Goal: Transaction & Acquisition: Subscribe to service/newsletter

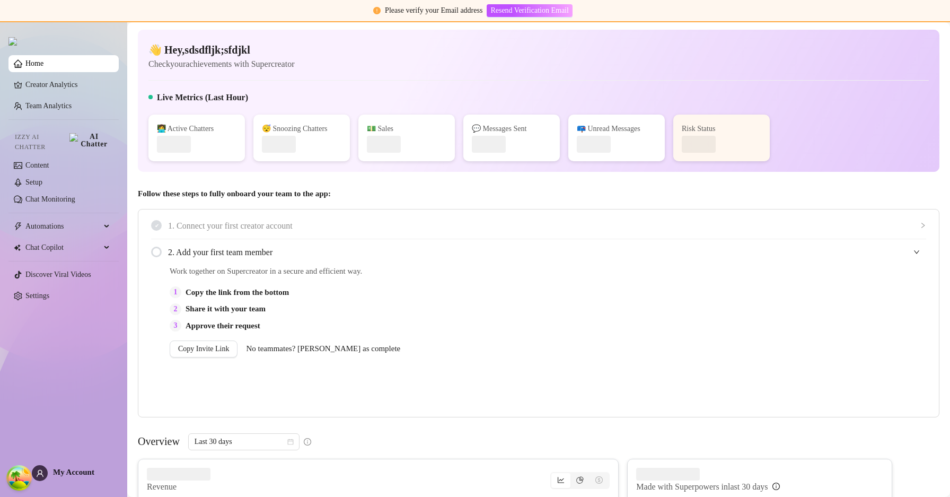
click at [75, 473] on span "My Account" at bounding box center [73, 471] width 41 height 8
click at [57, 479] on div "My Account" at bounding box center [63, 473] width 63 height 16
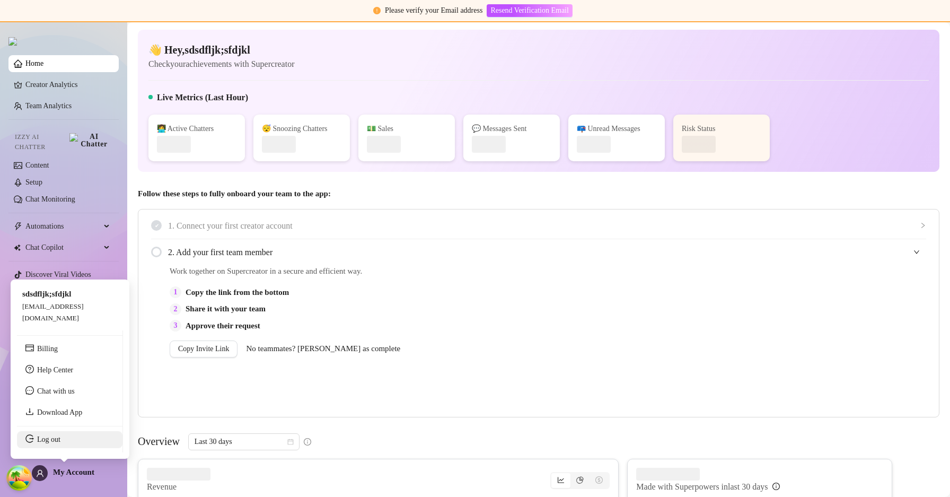
click at [60, 440] on link "Log out" at bounding box center [48, 439] width 23 height 8
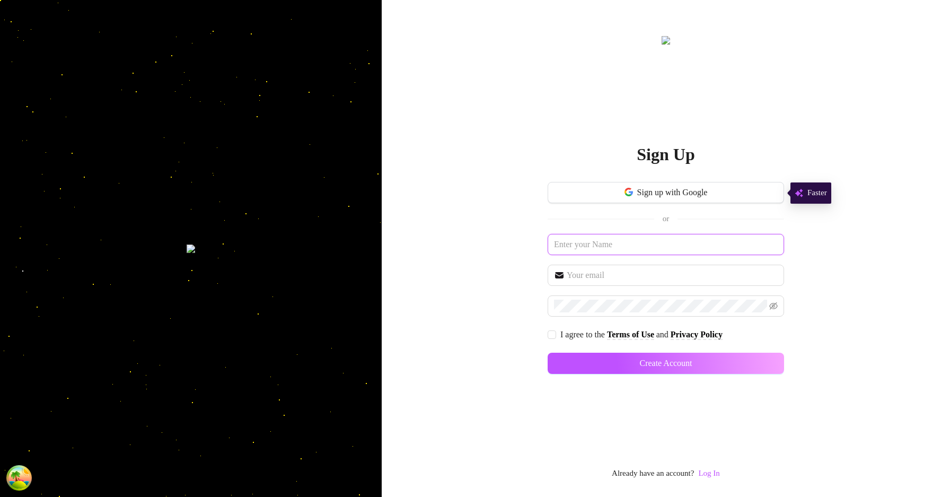
click at [584, 246] on input "text" at bounding box center [665, 244] width 236 height 21
type input "regression"
paste input "regression"
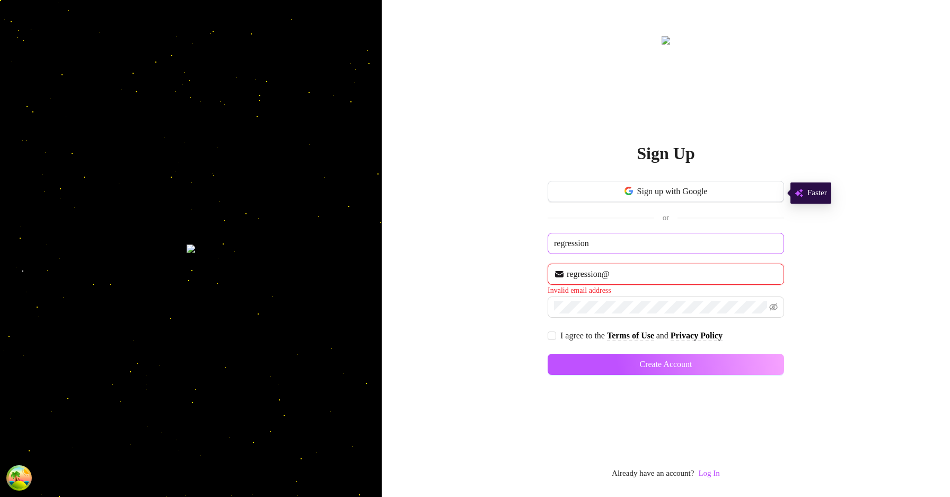
paste input "regression"
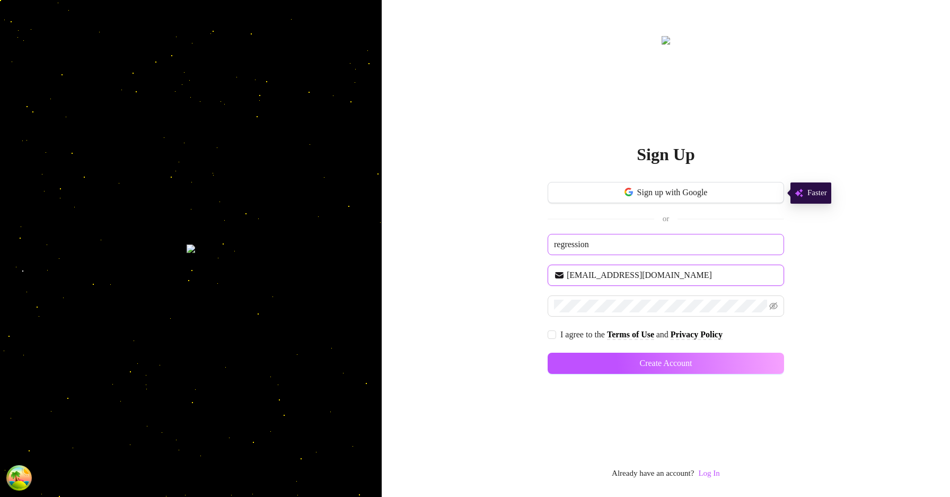
type input "[EMAIL_ADDRESS][DOMAIN_NAME]"
click at [550, 332] on input "I agree to the Terms of Use and Privacy Policy" at bounding box center [550, 333] width 7 height 7
checkbox input "true"
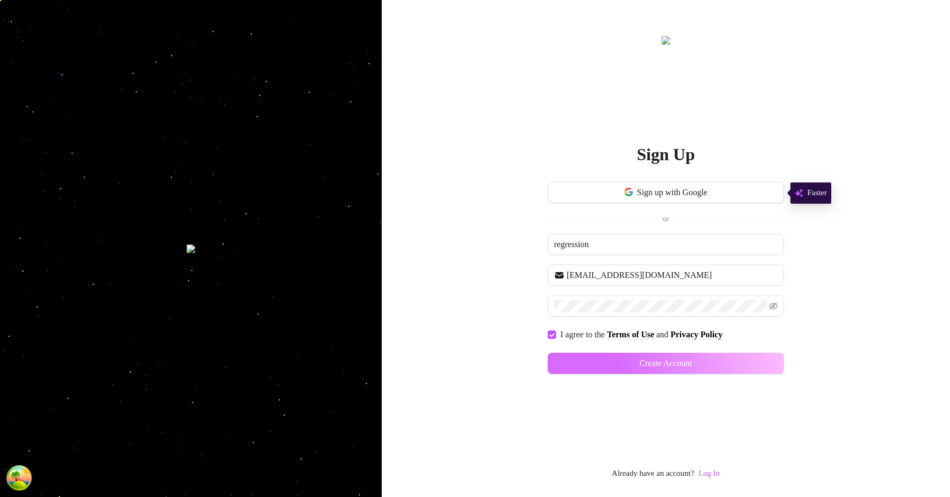
click at [726, 367] on button "Create Account" at bounding box center [665, 362] width 236 height 21
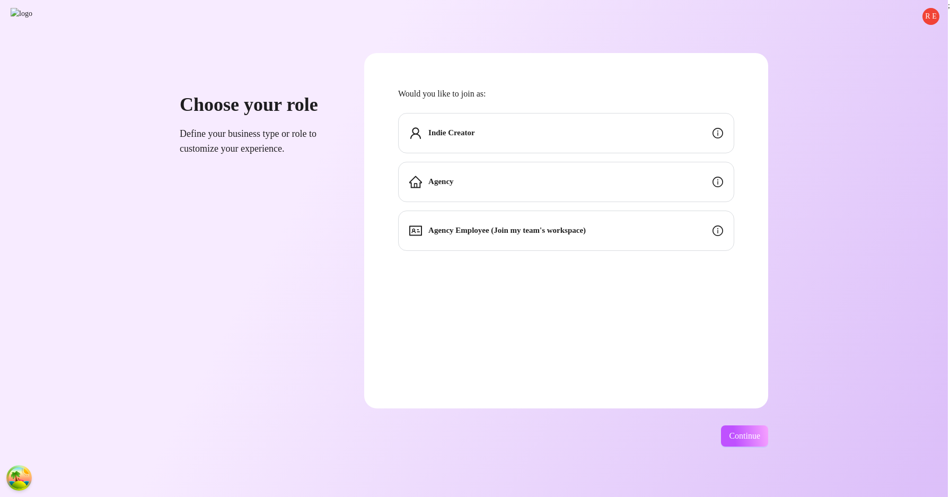
click at [724, 118] on div "Indie Creator" at bounding box center [566, 133] width 336 height 40
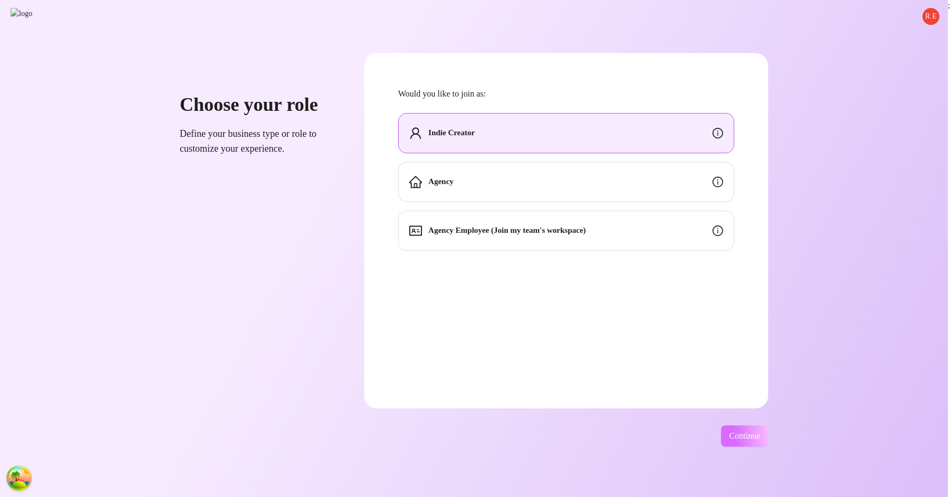
click at [739, 430] on button "Continue" at bounding box center [744, 435] width 47 height 21
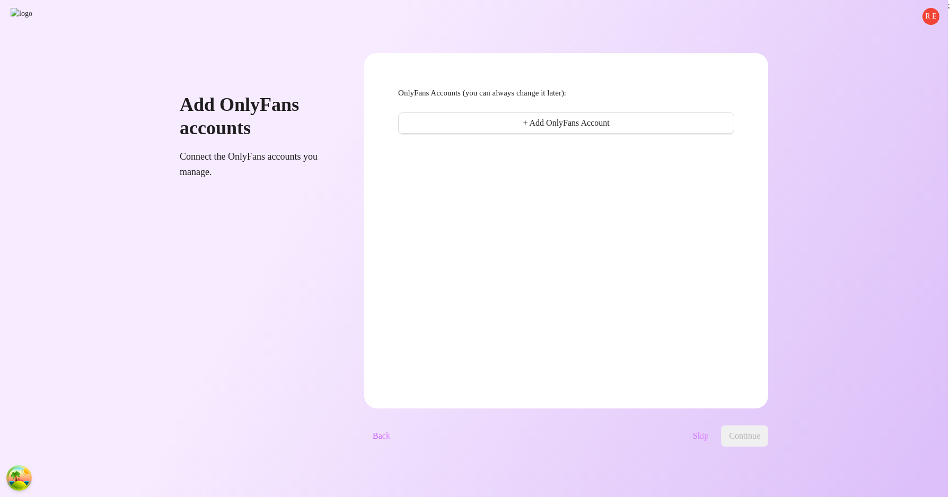
click at [702, 436] on span "Skip" at bounding box center [700, 436] width 15 height 10
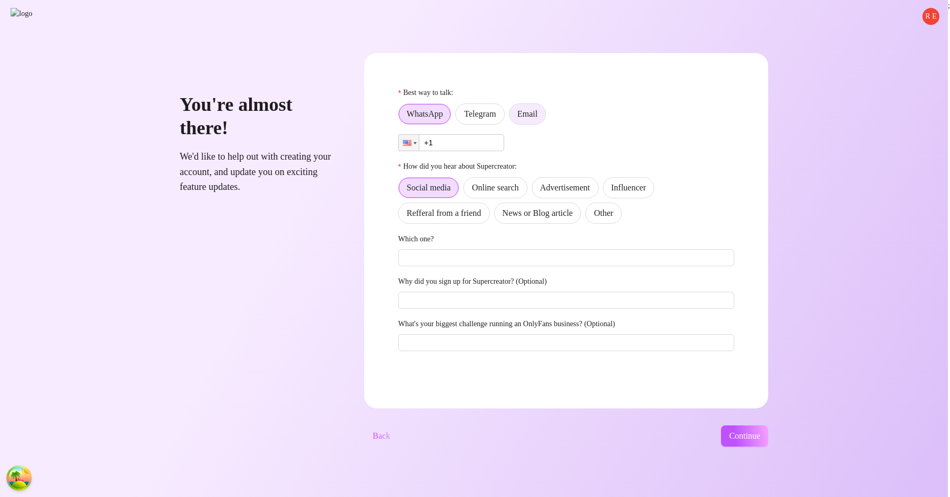
click at [546, 113] on label "Email" at bounding box center [527, 113] width 37 height 21
click at [512, 117] on input "Email" at bounding box center [512, 117] width 0 height 0
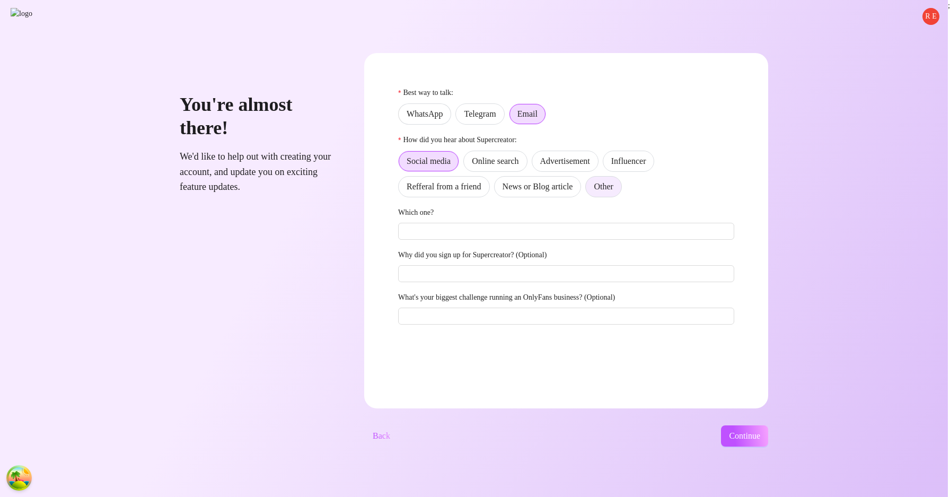
click at [621, 194] on label "Other" at bounding box center [603, 186] width 36 height 21
click at [588, 189] on input "Other" at bounding box center [588, 189] width 0 height 0
click at [760, 436] on span "Continue" at bounding box center [744, 436] width 31 height 10
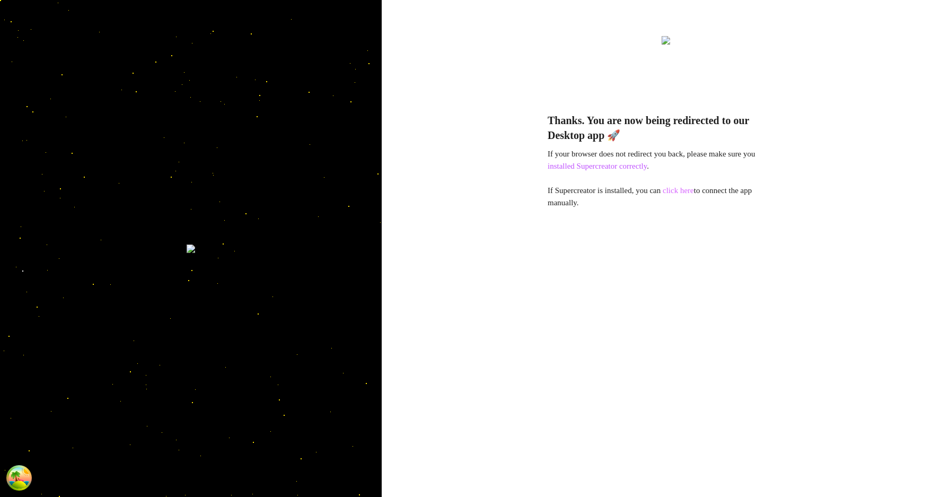
click at [675, 193] on link "click here" at bounding box center [677, 190] width 31 height 8
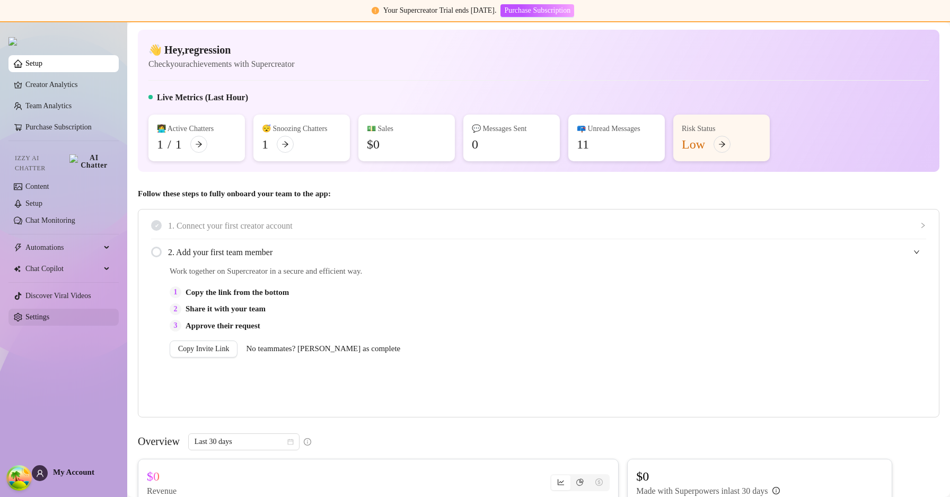
click at [43, 313] on link "Settings" at bounding box center [37, 317] width 24 height 8
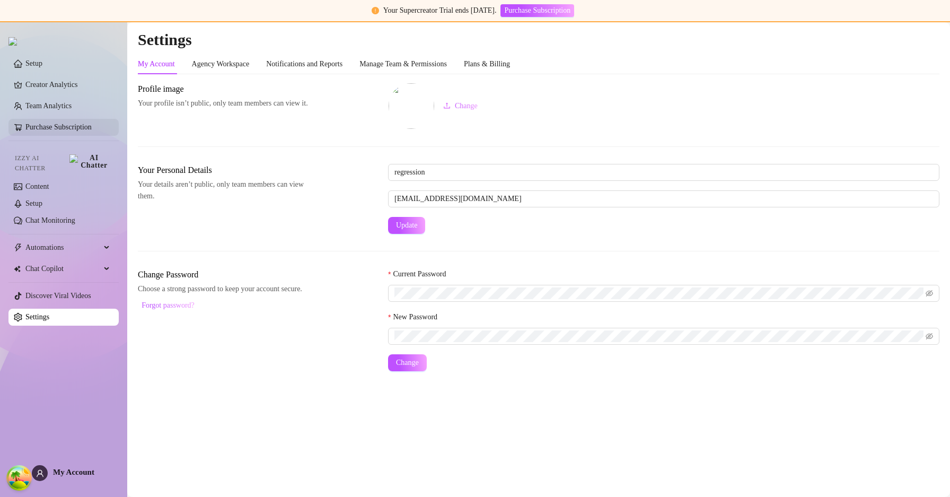
click at [89, 128] on link "Purchase Subscription" at bounding box center [58, 127] width 66 height 8
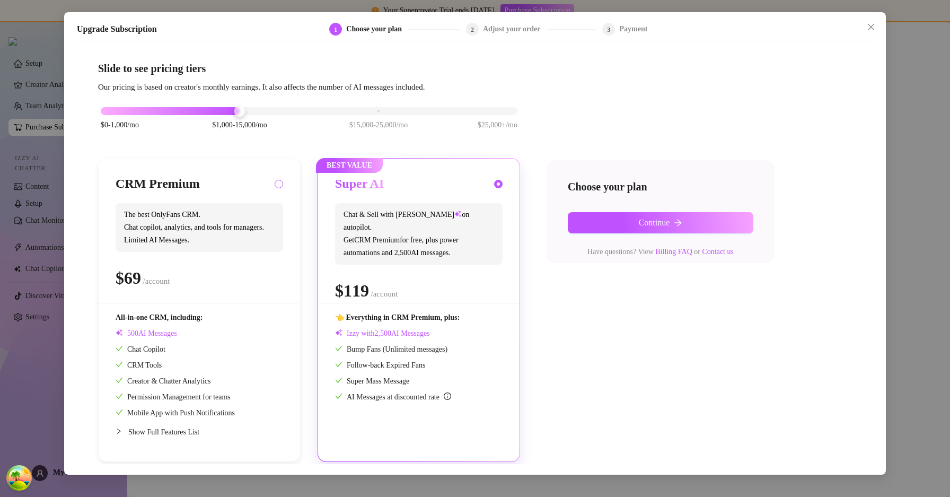
click at [277, 183] on input "radio" at bounding box center [279, 184] width 4 height 7
radio input "true"
radio input "false"
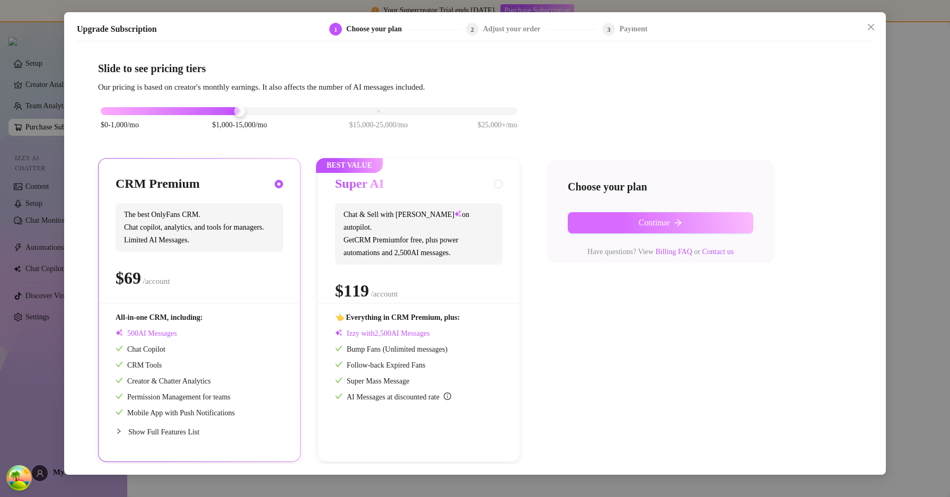
click at [609, 221] on button "Continue" at bounding box center [660, 222] width 185 height 21
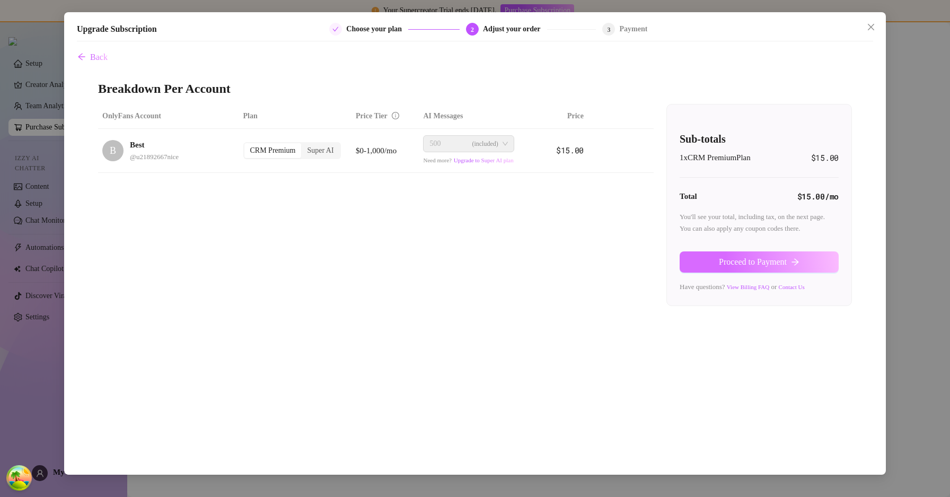
click at [738, 263] on span "Proceed to Payment" at bounding box center [753, 262] width 68 height 10
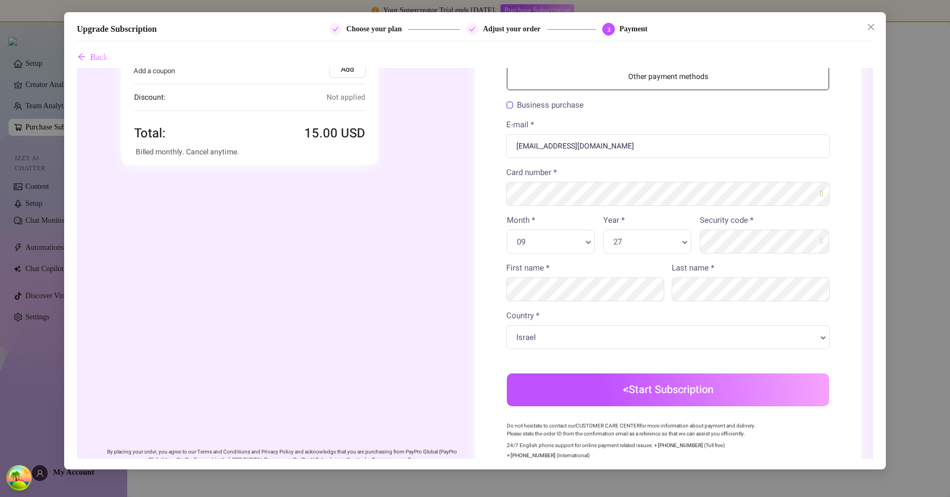
scroll to position [90, 0]
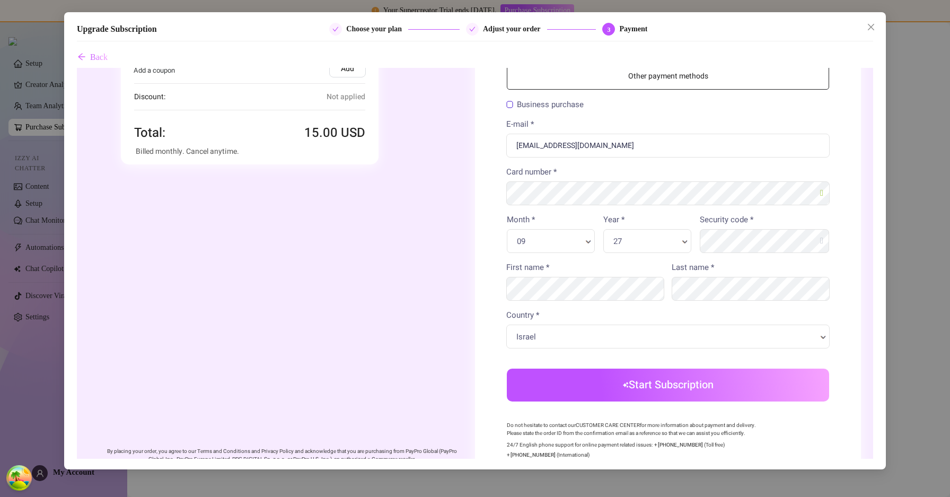
click at [746, 378] on button "Start Subscription" at bounding box center [668, 384] width 322 height 33
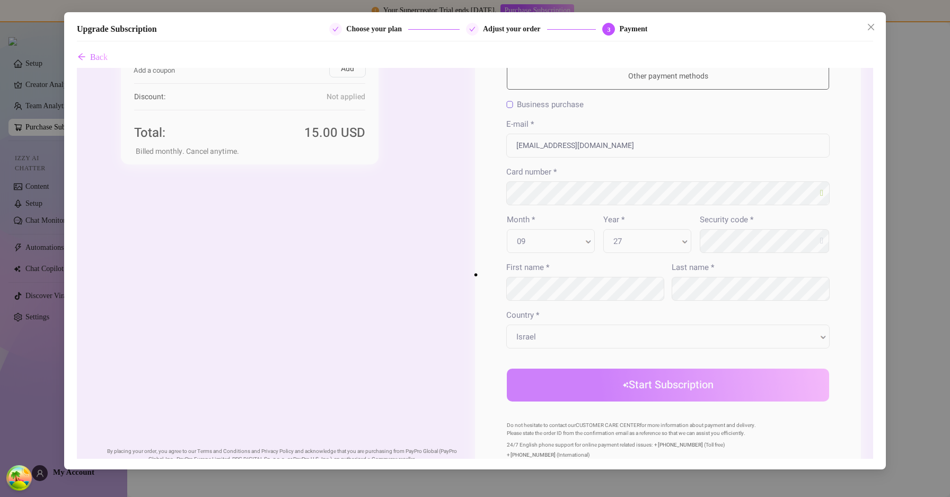
scroll to position [0, 0]
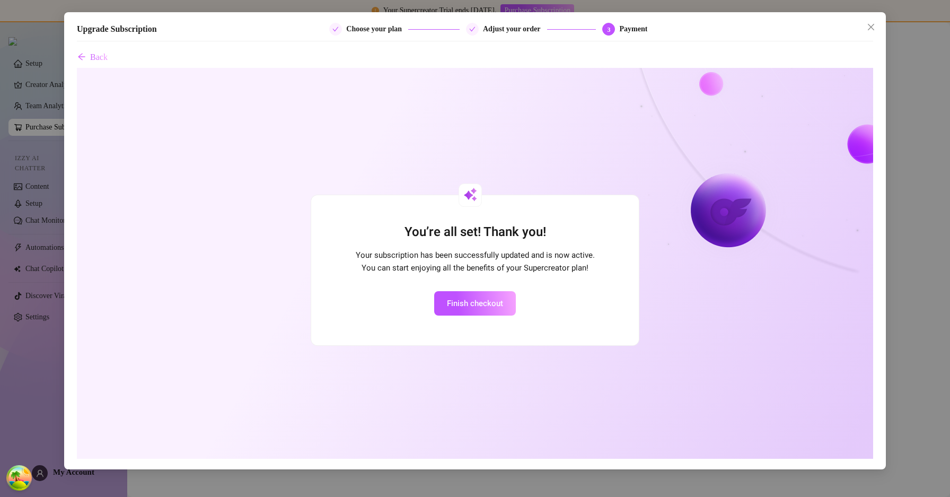
click at [871, 23] on main at bounding box center [538, 259] width 823 height 474
